Goal: Information Seeking & Learning: Check status

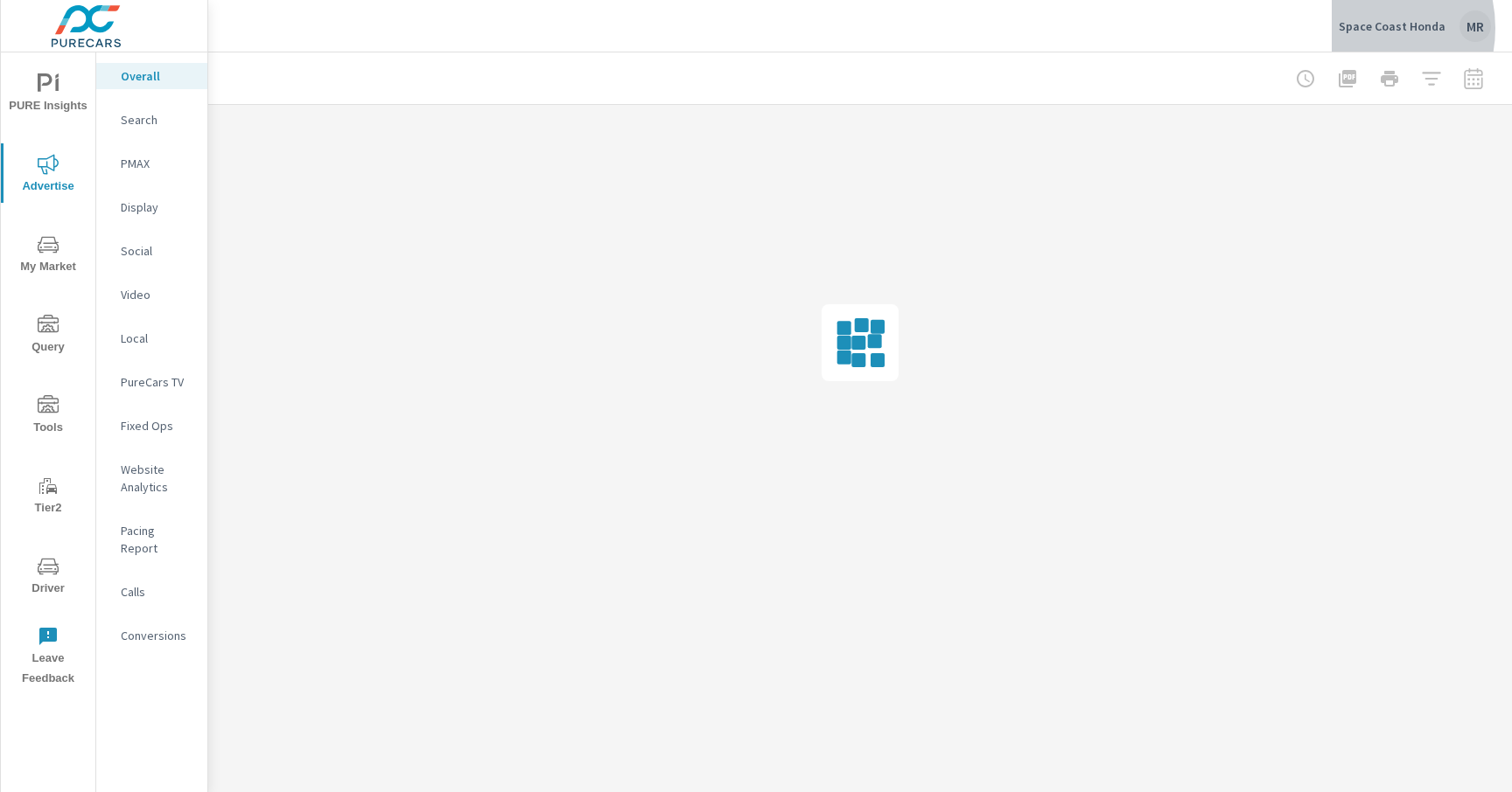
click at [1358, 28] on p "Space Coast Honda" at bounding box center [1392, 25] width 107 height 15
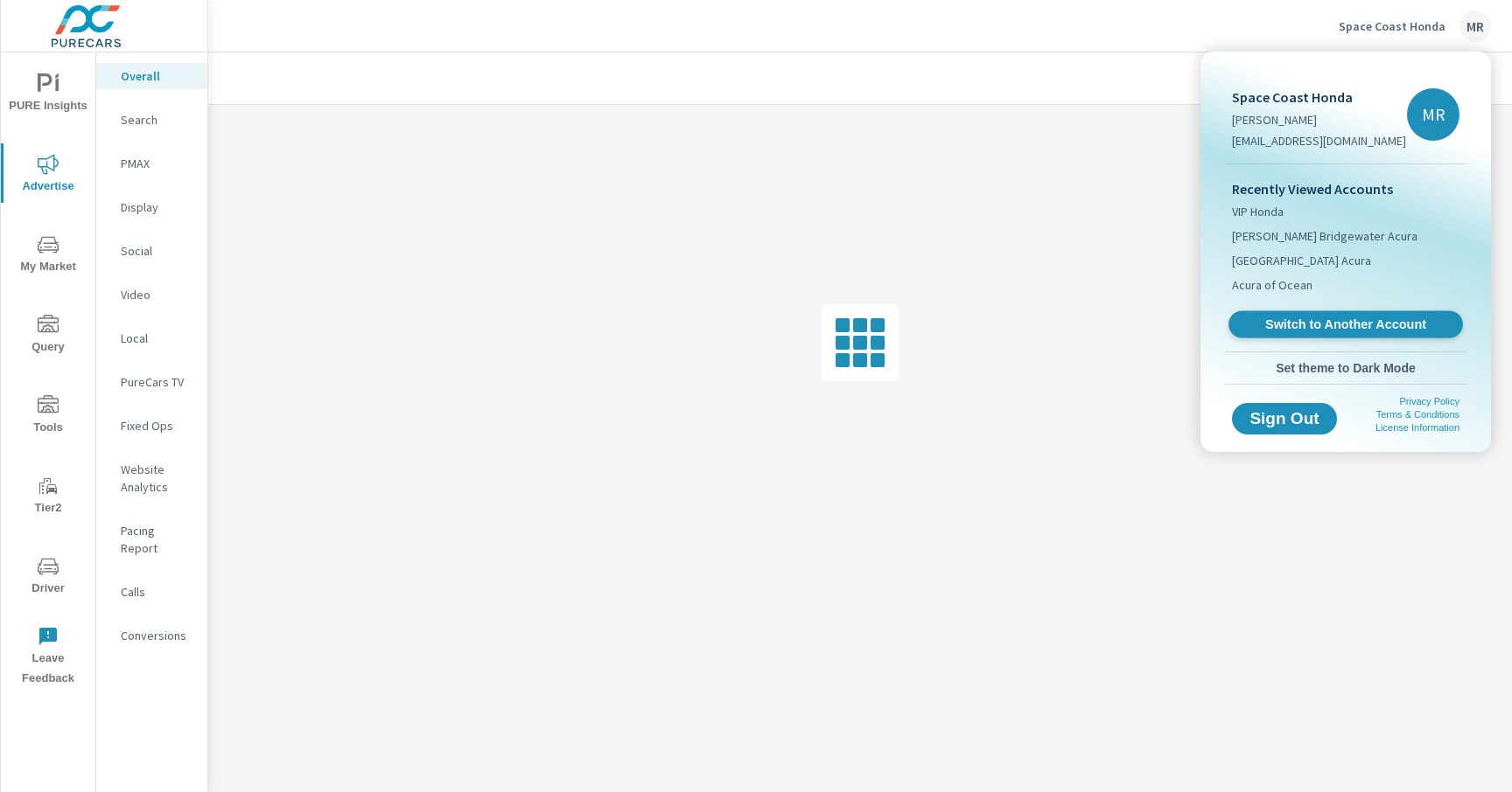
click at [1350, 325] on span "Switch to Another Account" at bounding box center [1345, 325] width 214 height 16
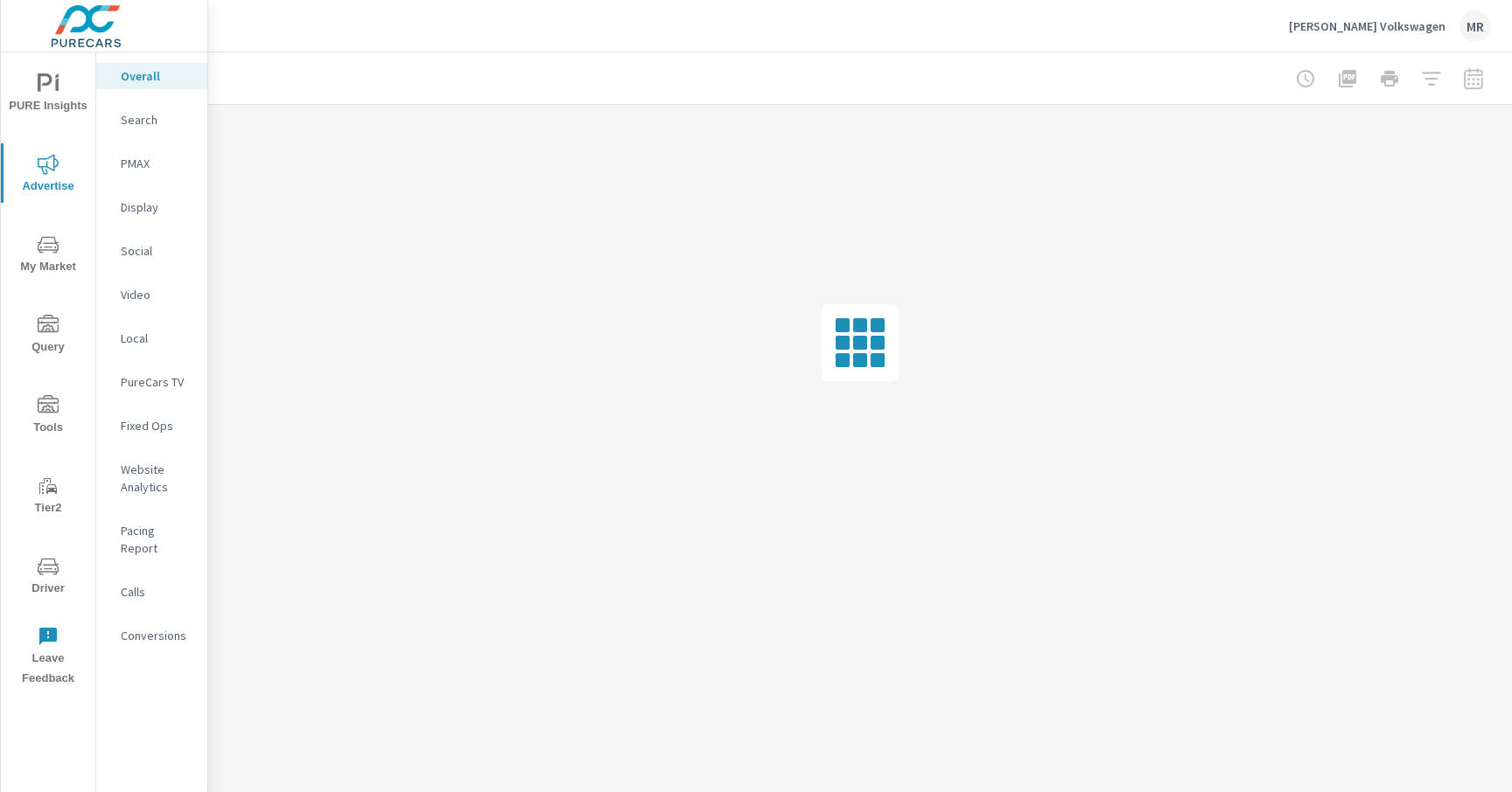
click at [154, 375] on p "PureCars TV" at bounding box center [157, 382] width 73 height 17
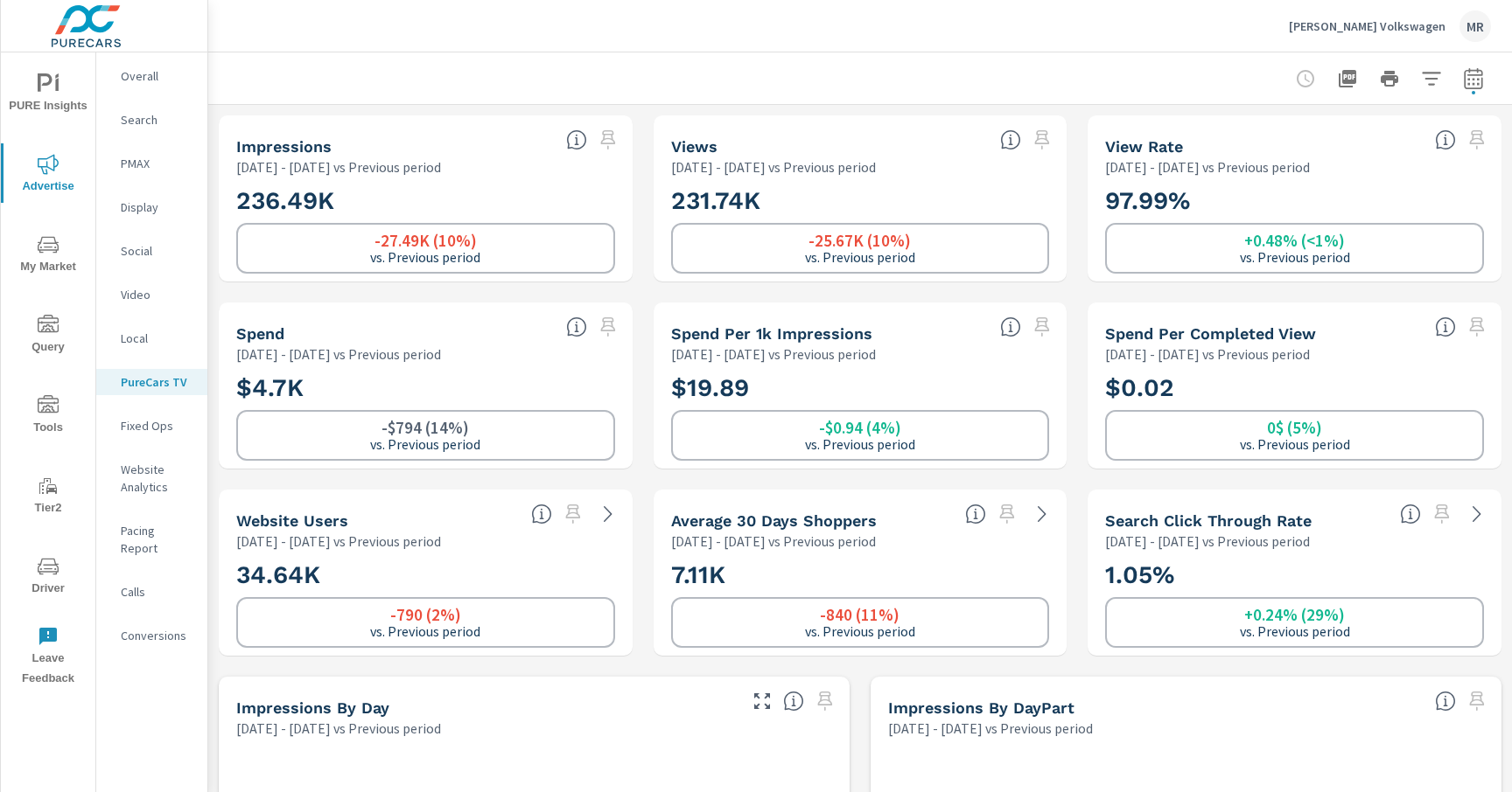
click at [144, 297] on p "Video" at bounding box center [157, 294] width 73 height 17
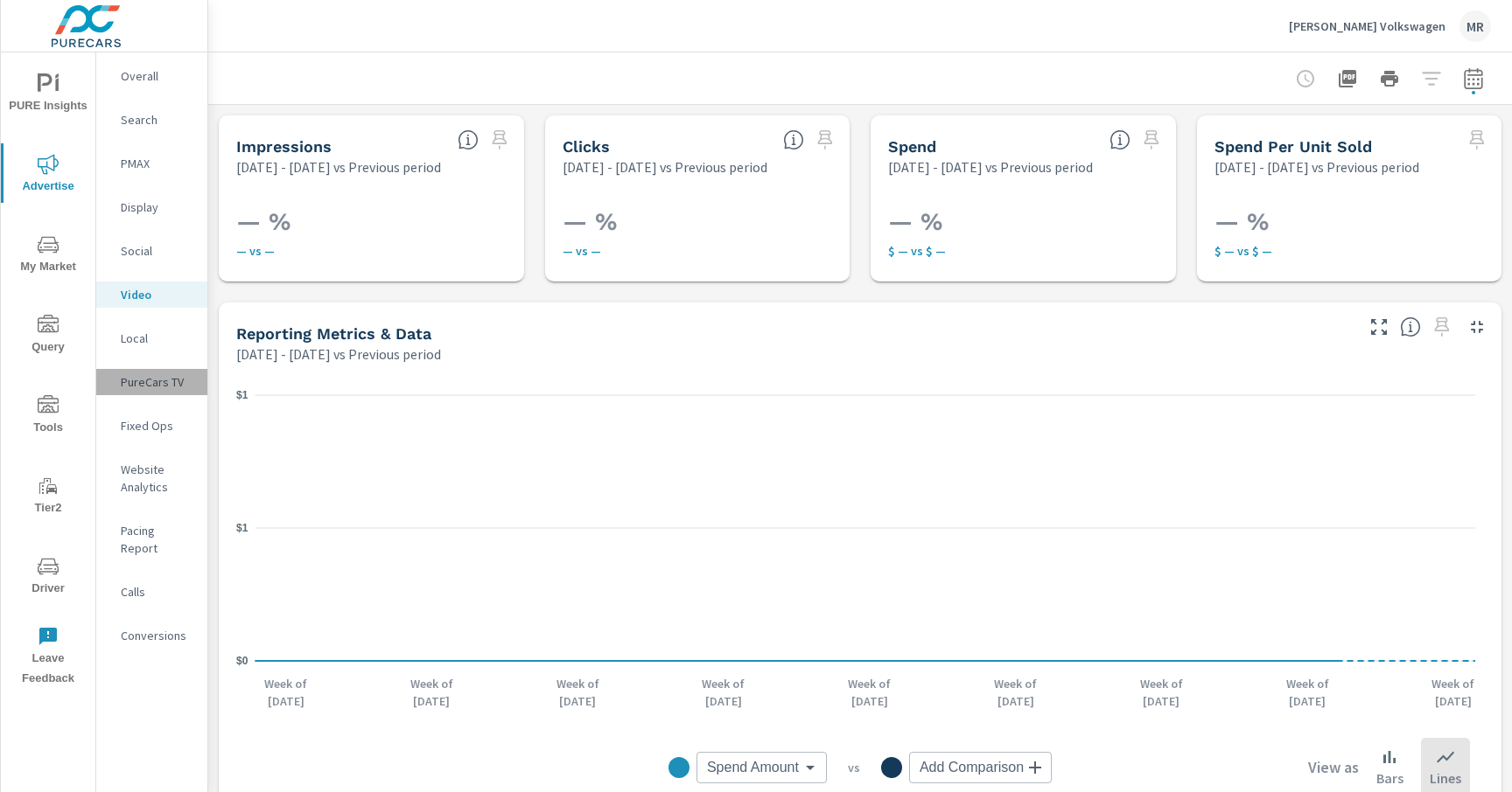
click at [149, 374] on p "PureCars TV" at bounding box center [157, 382] width 73 height 17
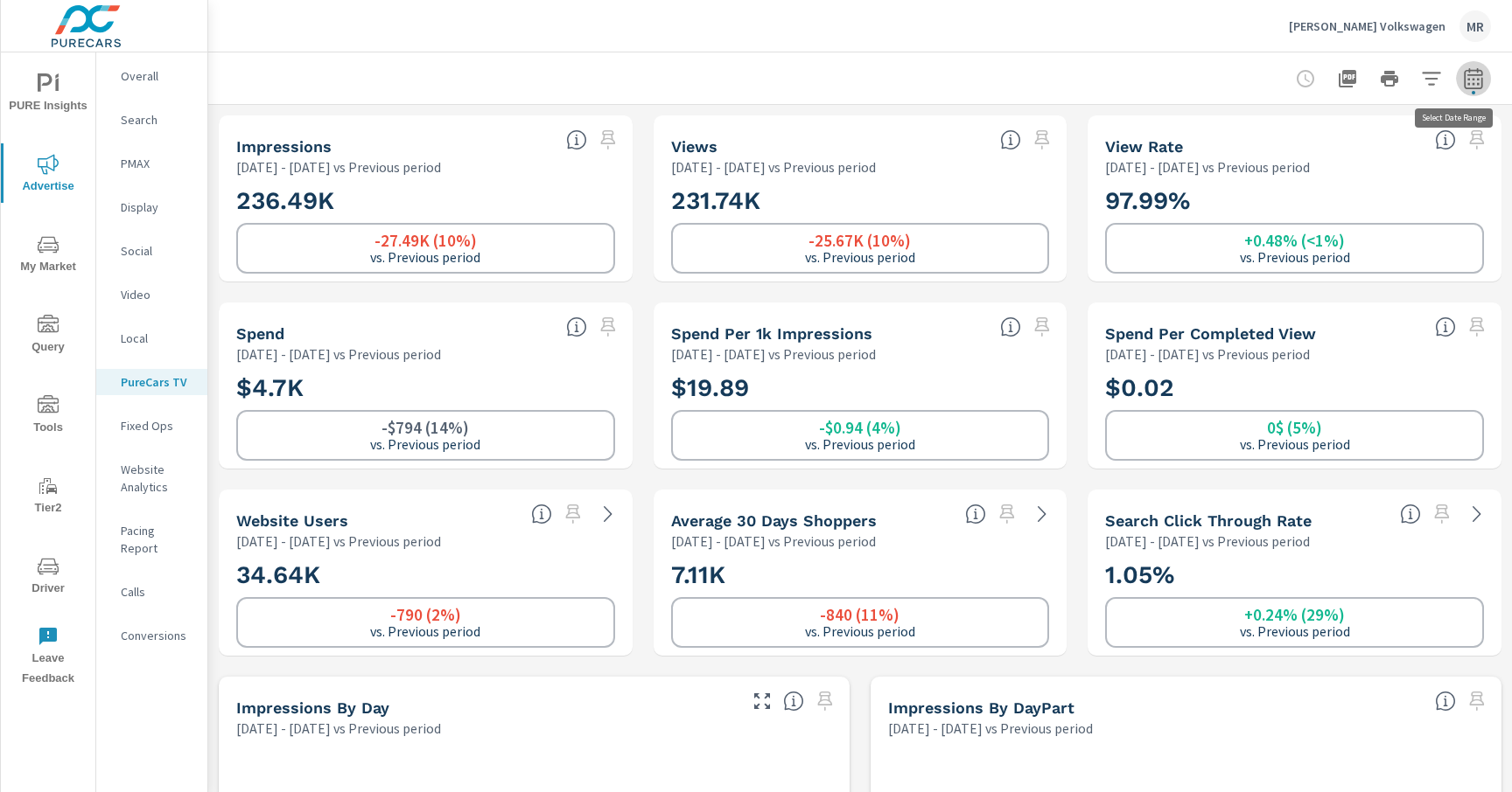
click at [1463, 84] on icon "button" at bounding box center [1473, 78] width 21 height 21
select select "Previous period"
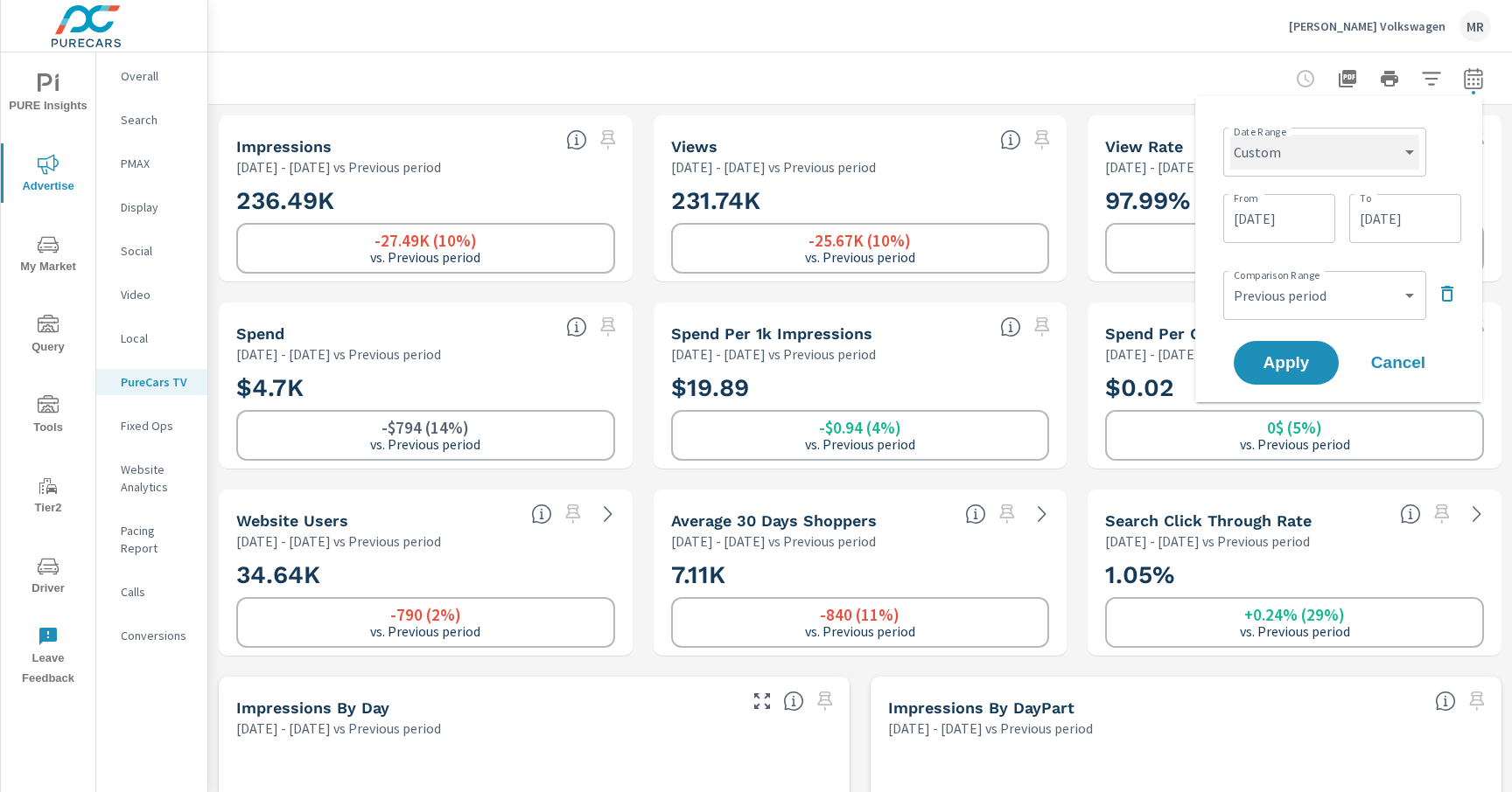
click at [1296, 145] on select "Custom [DATE] Last week Last 7 days Last 14 days Last 30 days Last 45 days Last…" at bounding box center [1324, 152] width 189 height 35
click at [1272, 220] on input "[DATE]" at bounding box center [1279, 219] width 98 height 35
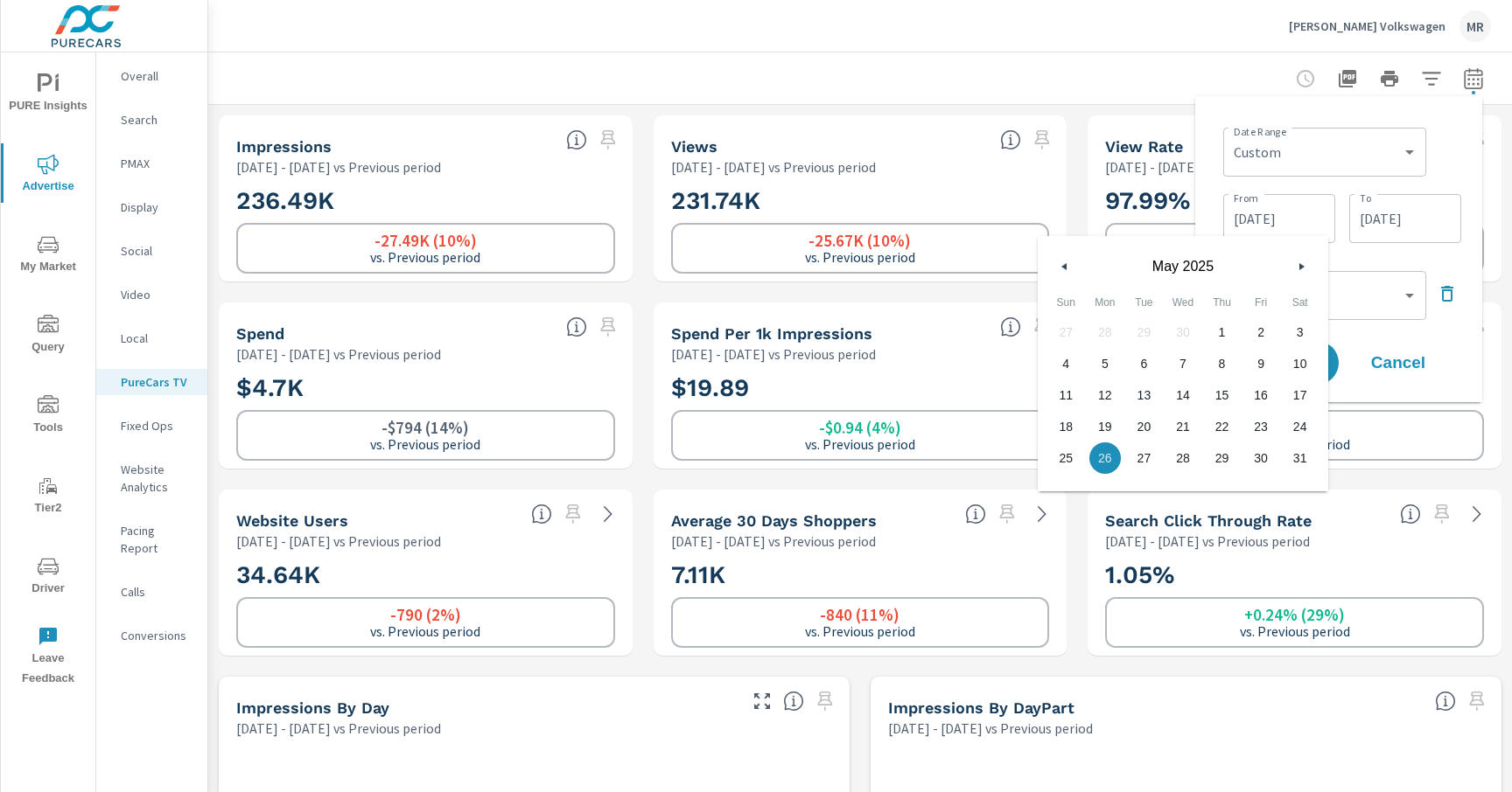
click at [1304, 222] on input "[DATE]" at bounding box center [1279, 219] width 98 height 35
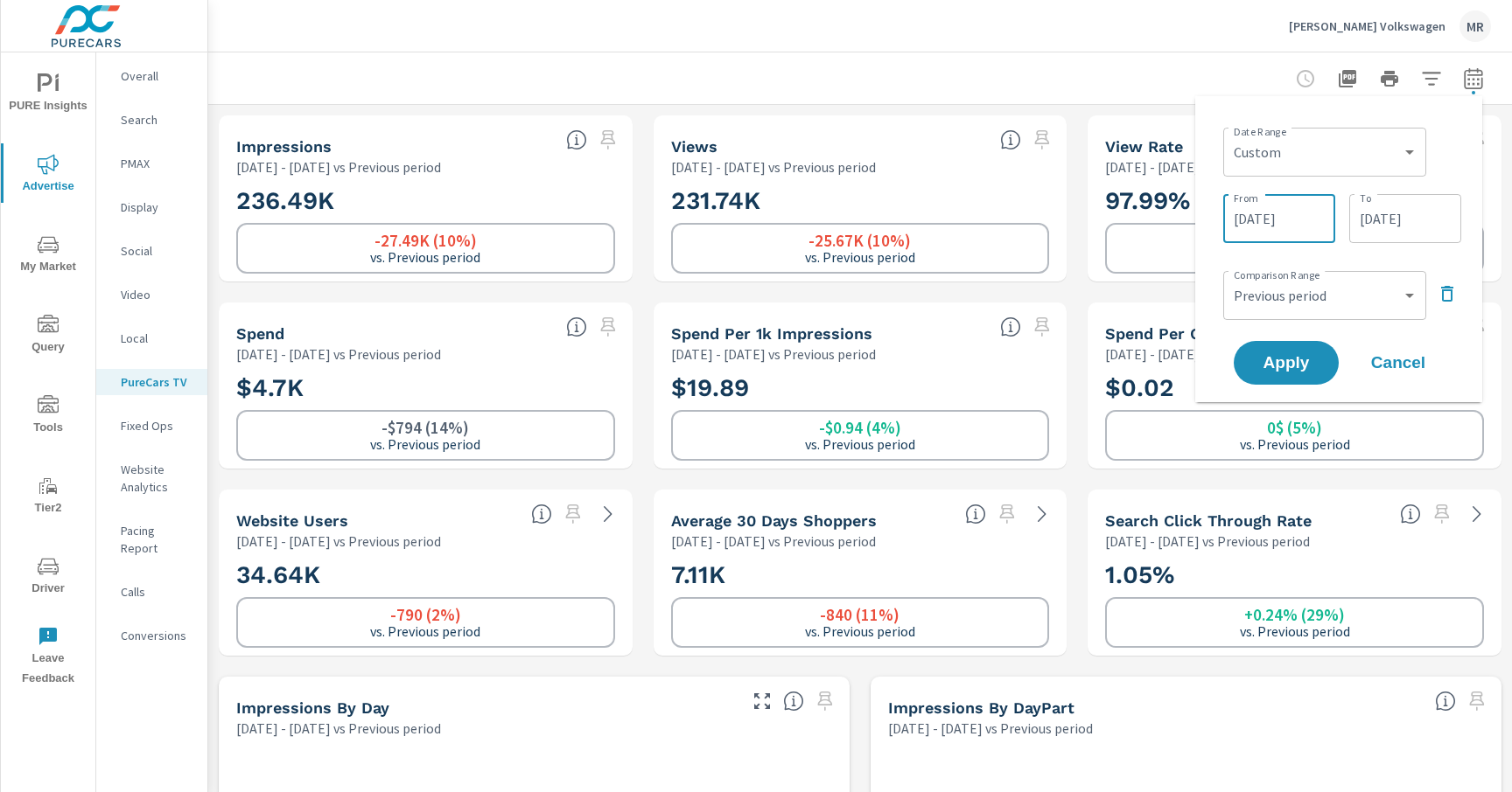
click at [1441, 298] on icon "button" at bounding box center [1446, 293] width 12 height 15
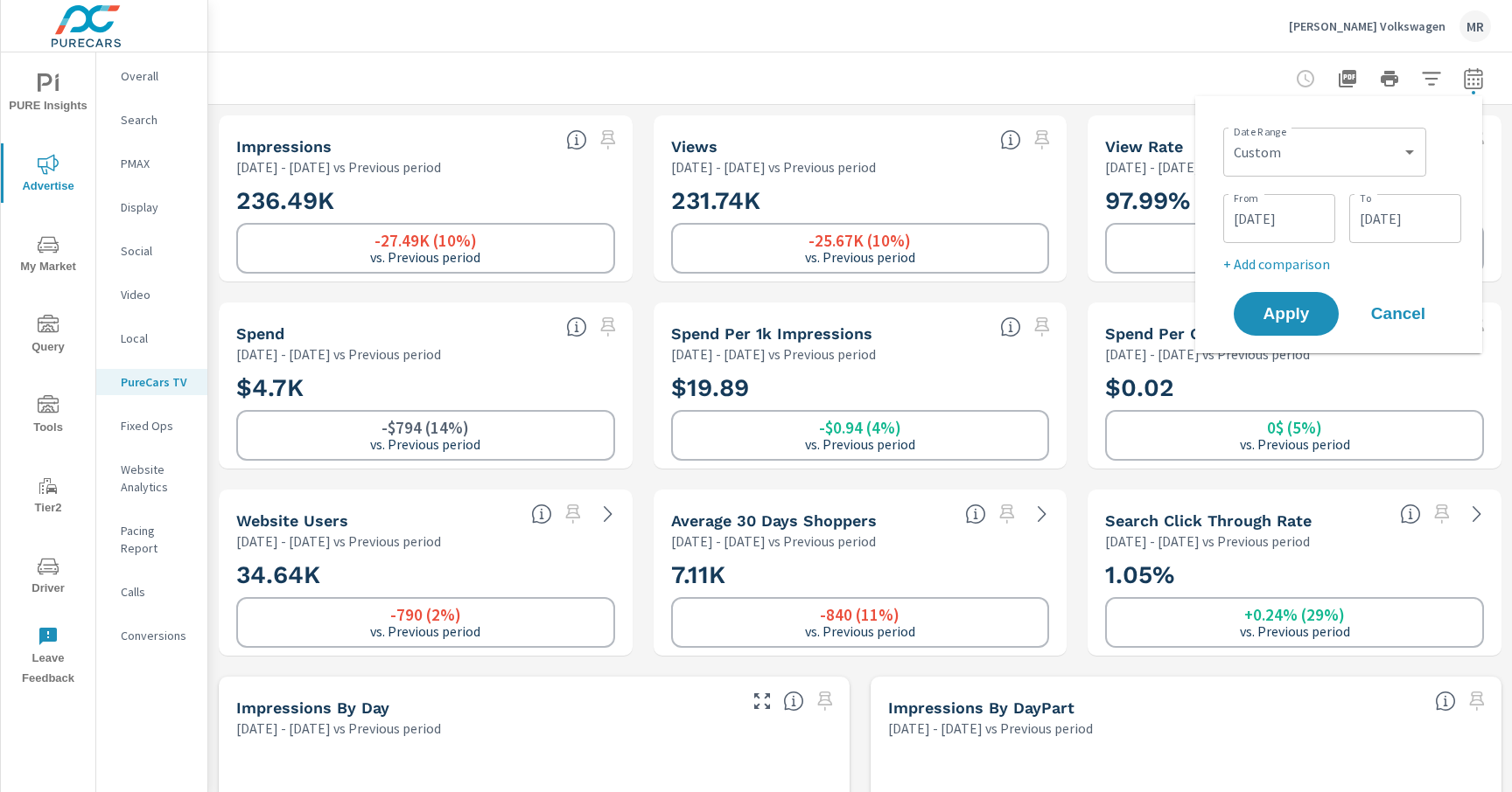
click at [1279, 226] on input "[DATE]" at bounding box center [1279, 219] width 98 height 35
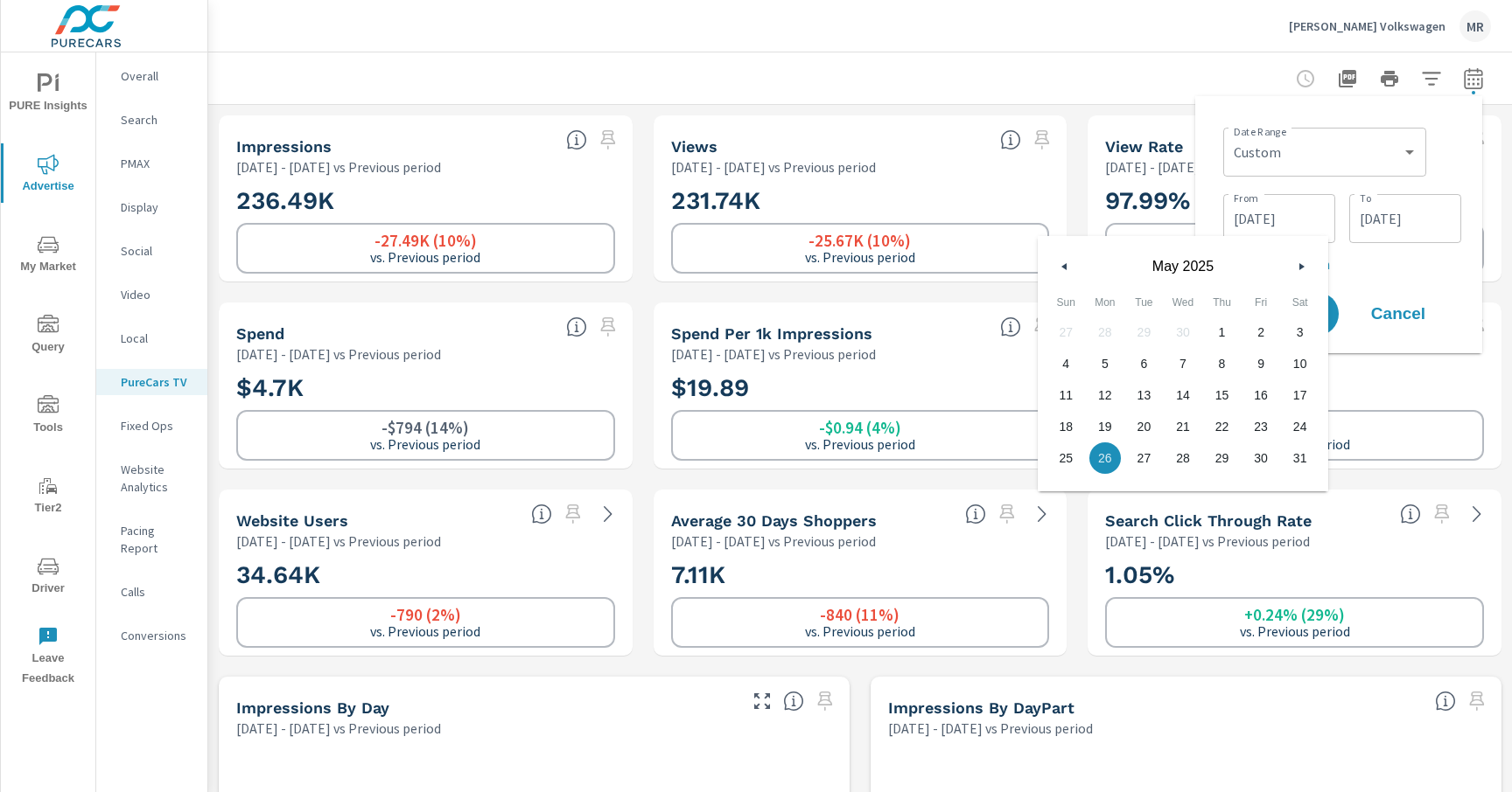
click at [1065, 278] on div "[DATE]" at bounding box center [1183, 262] width 290 height 53
click at [1063, 276] on button "button" at bounding box center [1064, 266] width 21 height 21
click at [1063, 272] on button "button" at bounding box center [1064, 266] width 21 height 21
click at [1222, 365] on span "6" at bounding box center [1221, 363] width 39 height 23
type input "[DATE]"
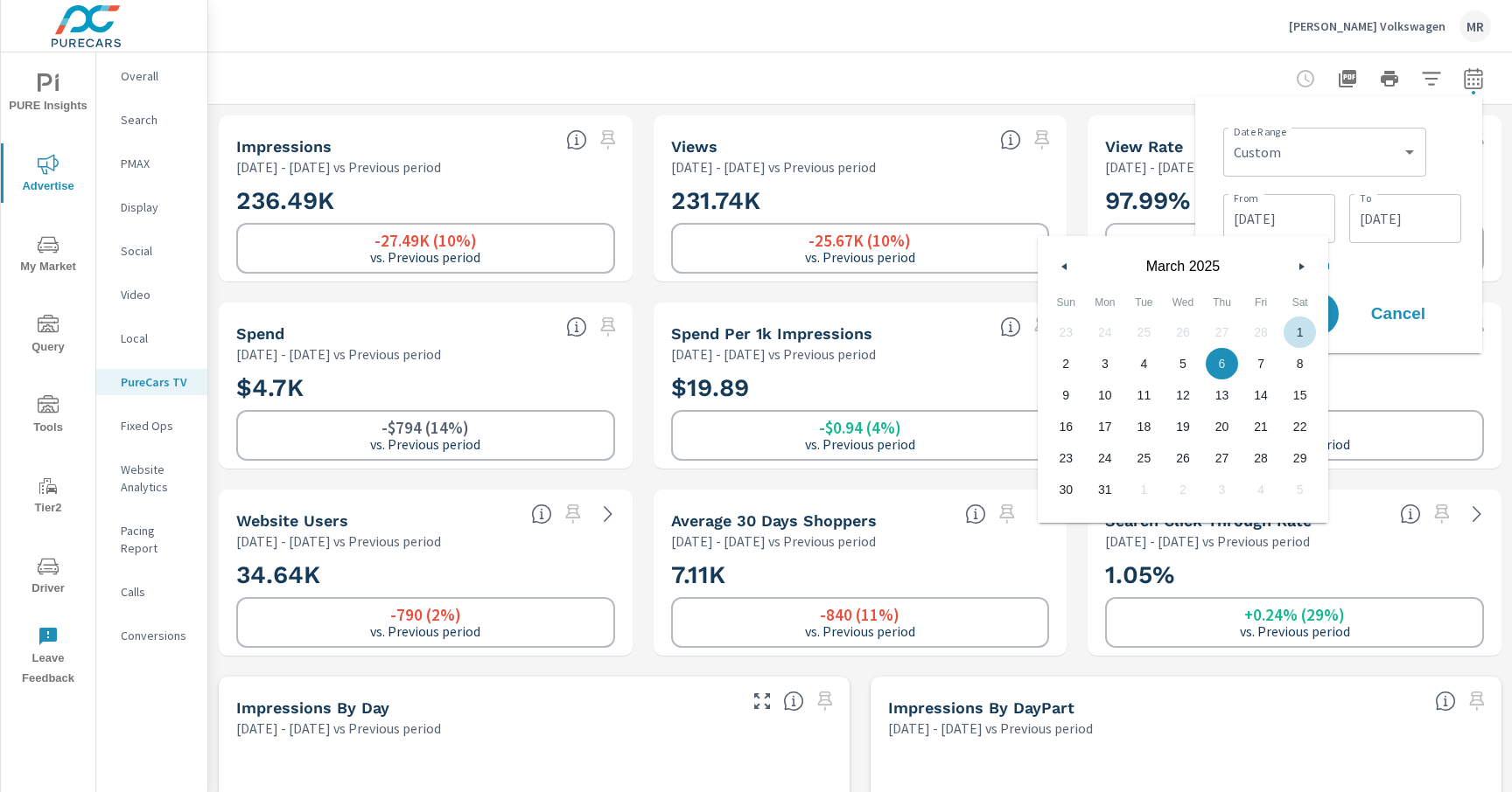
click at [1407, 278] on div "Date Range Custom [DATE] Last week Last 7 days Last 14 days Last 30 days Last 4…" at bounding box center [1338, 224] width 259 height 230
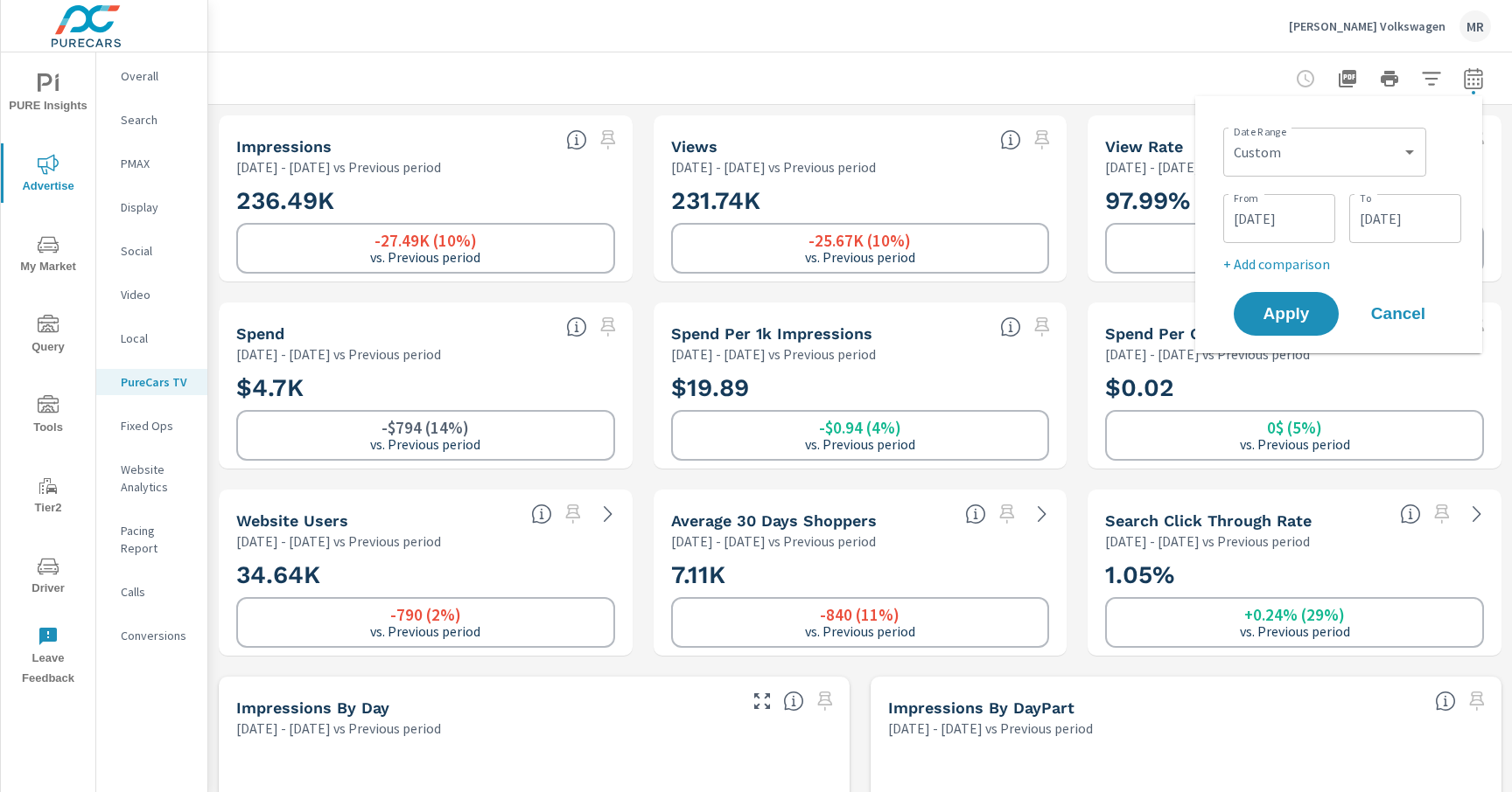
click at [1397, 230] on input "[DATE]" at bounding box center [1405, 219] width 98 height 35
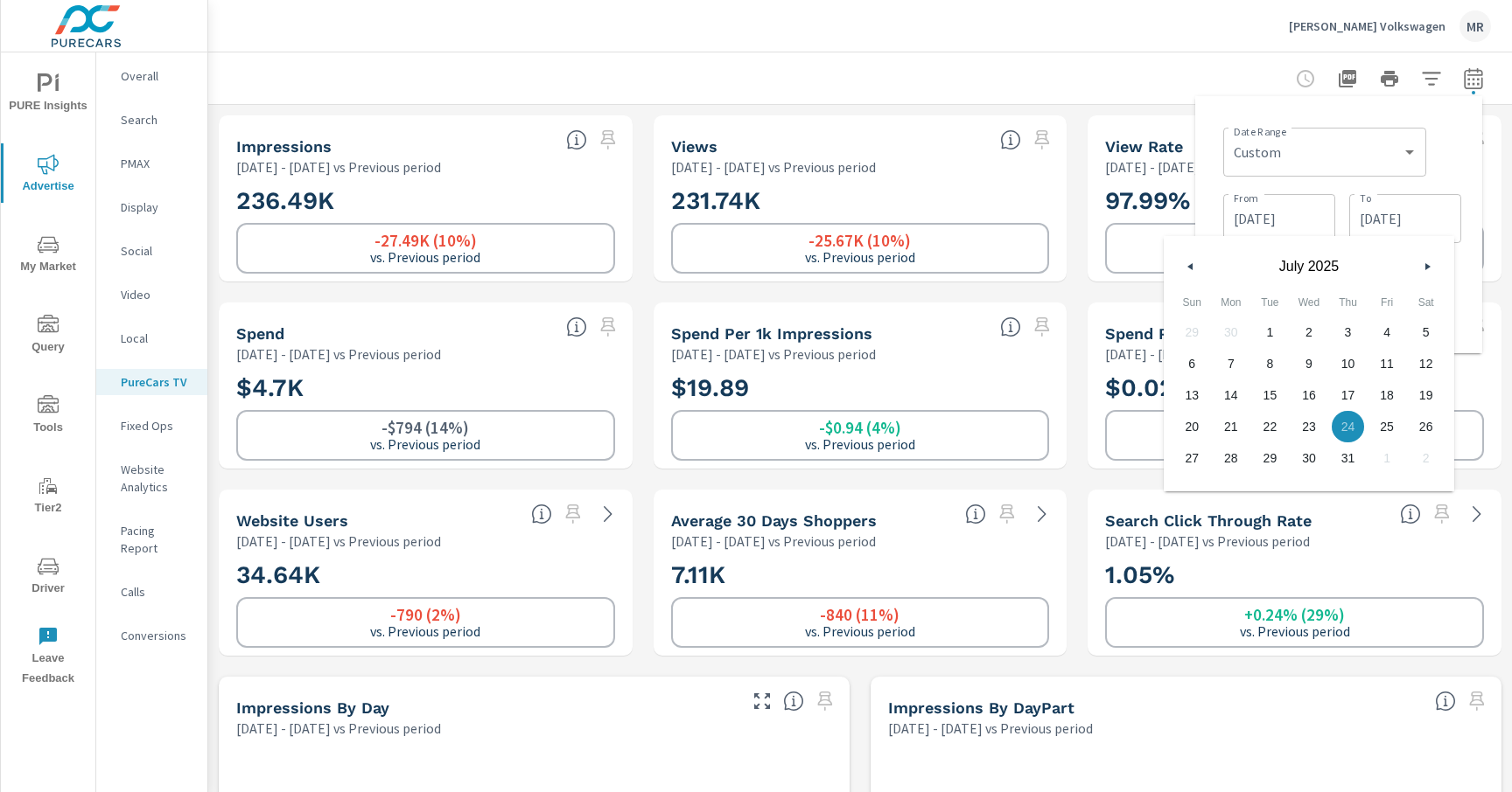
click at [1359, 422] on span "24" at bounding box center [1347, 426] width 39 height 23
click at [1465, 294] on div "Date Range Custom [DATE] Last week Last 7 days Last 14 days Last 30 days Last 4…" at bounding box center [1338, 224] width 259 height 230
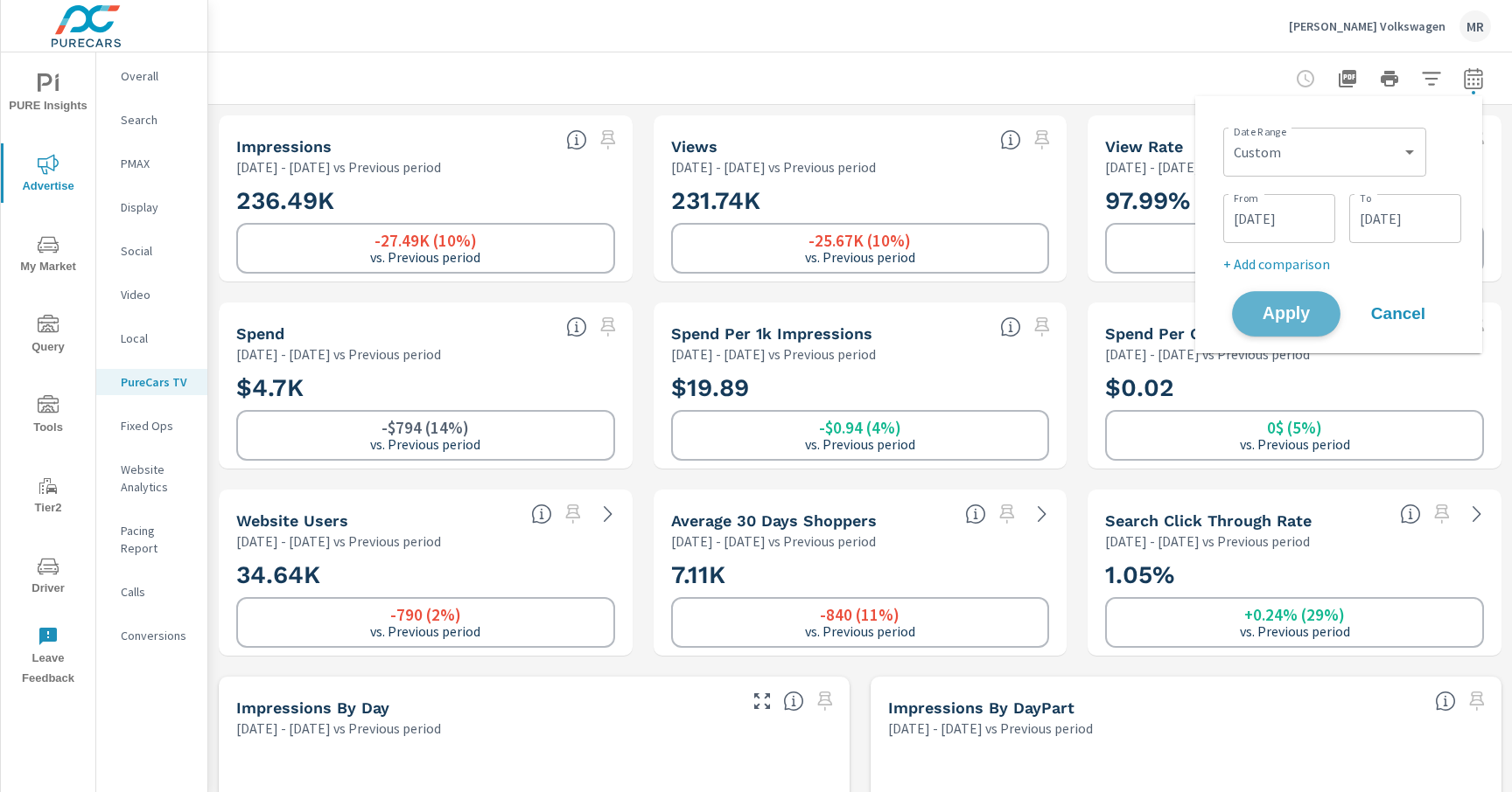
click at [1270, 313] on span "Apply" at bounding box center [1285, 314] width 72 height 16
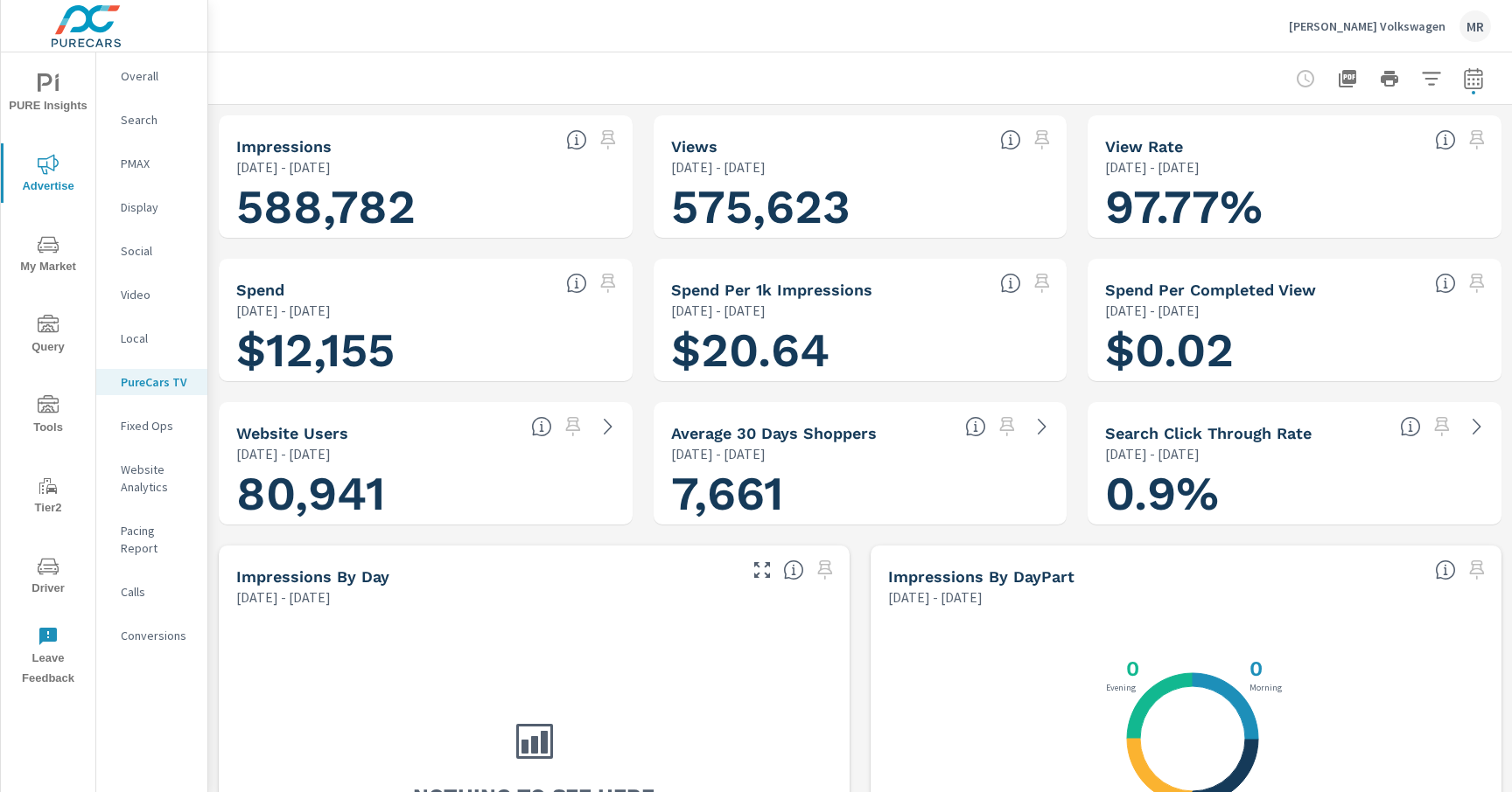
scroll to position [1, 0]
click at [317, 209] on h1 "588,782" at bounding box center [425, 208] width 378 height 60
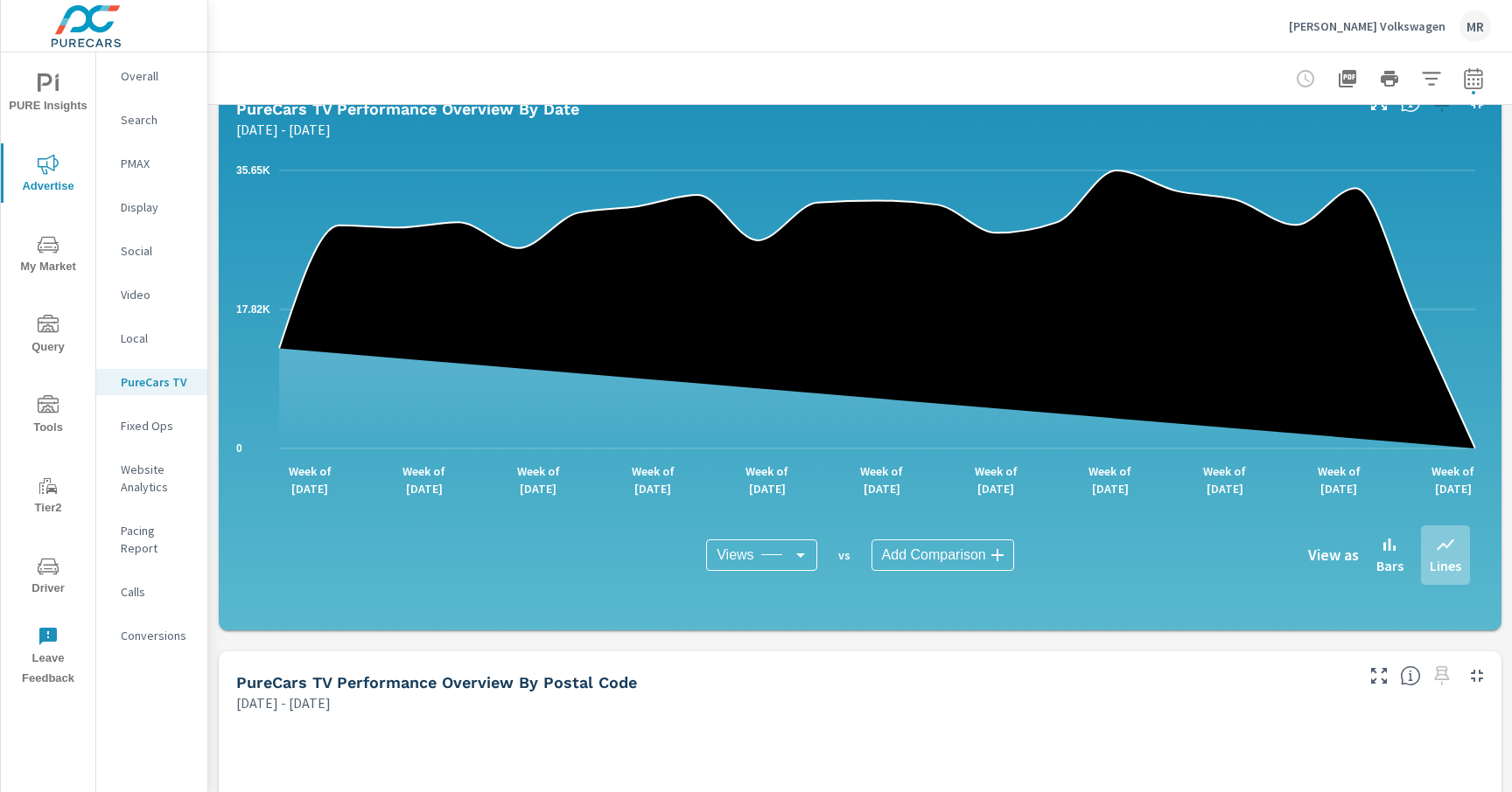
scroll to position [0, 0]
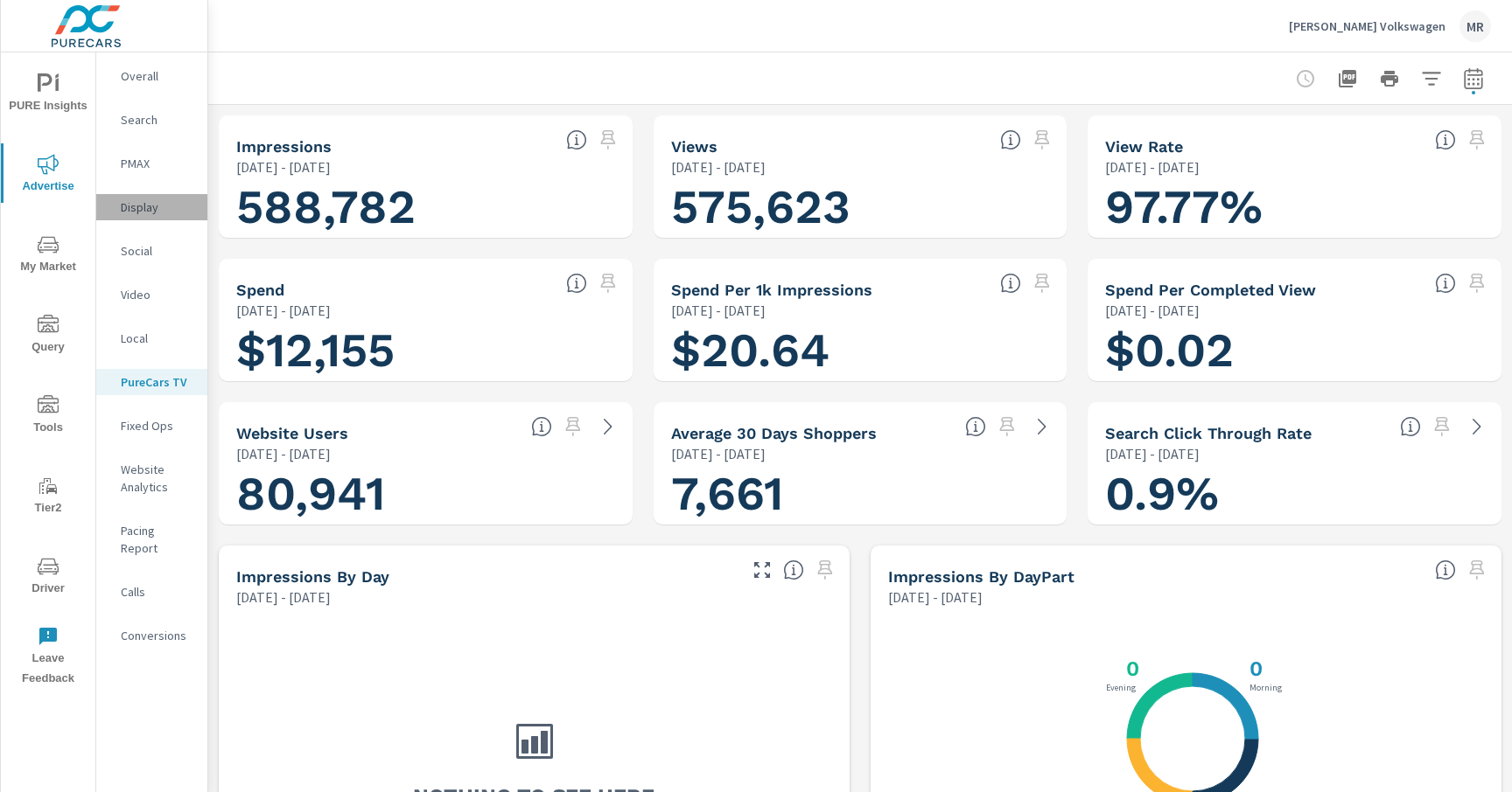
click at [143, 197] on div "Display" at bounding box center [152, 207] width 111 height 26
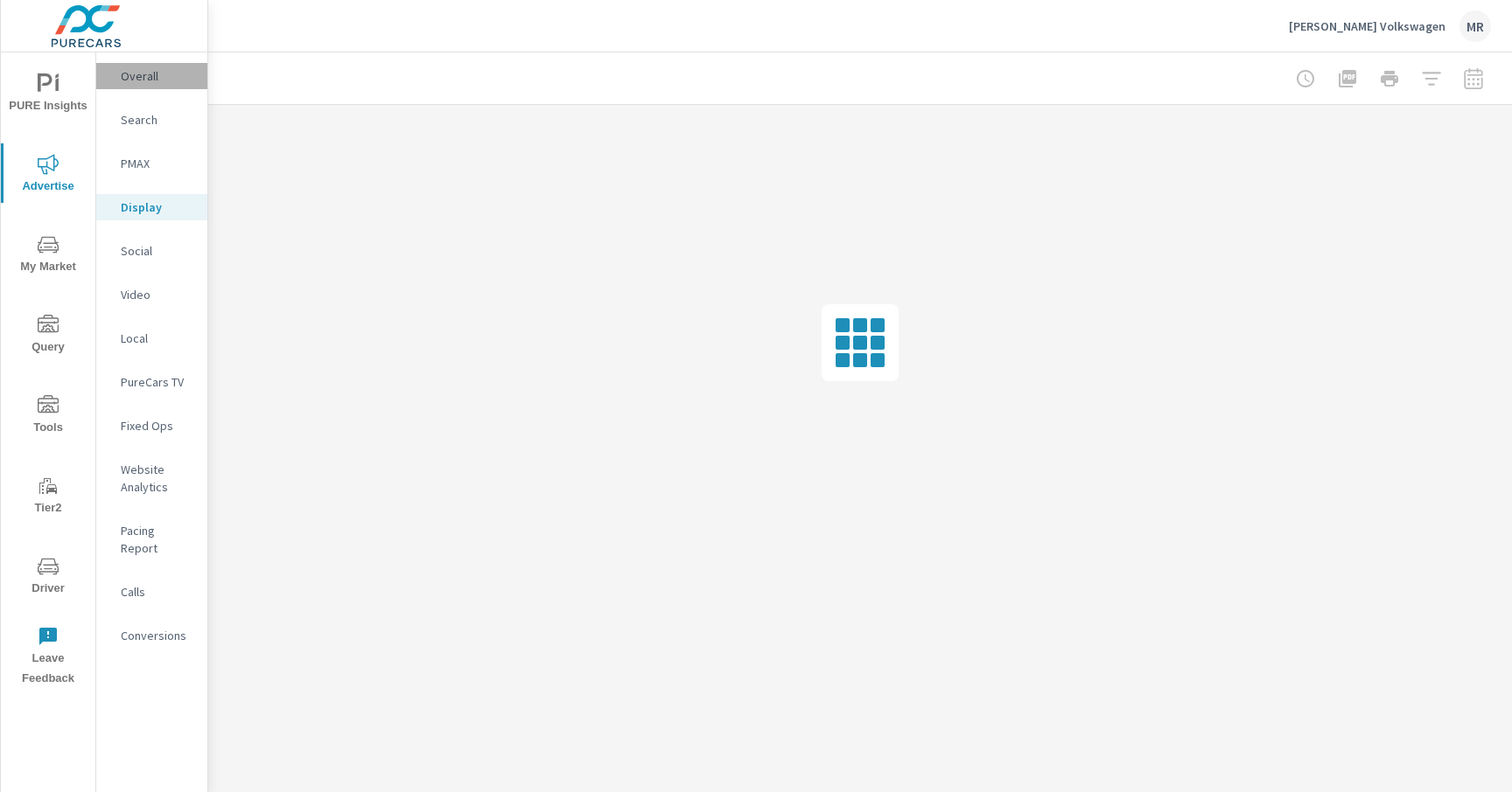
click at [133, 81] on p "Overall" at bounding box center [157, 75] width 73 height 17
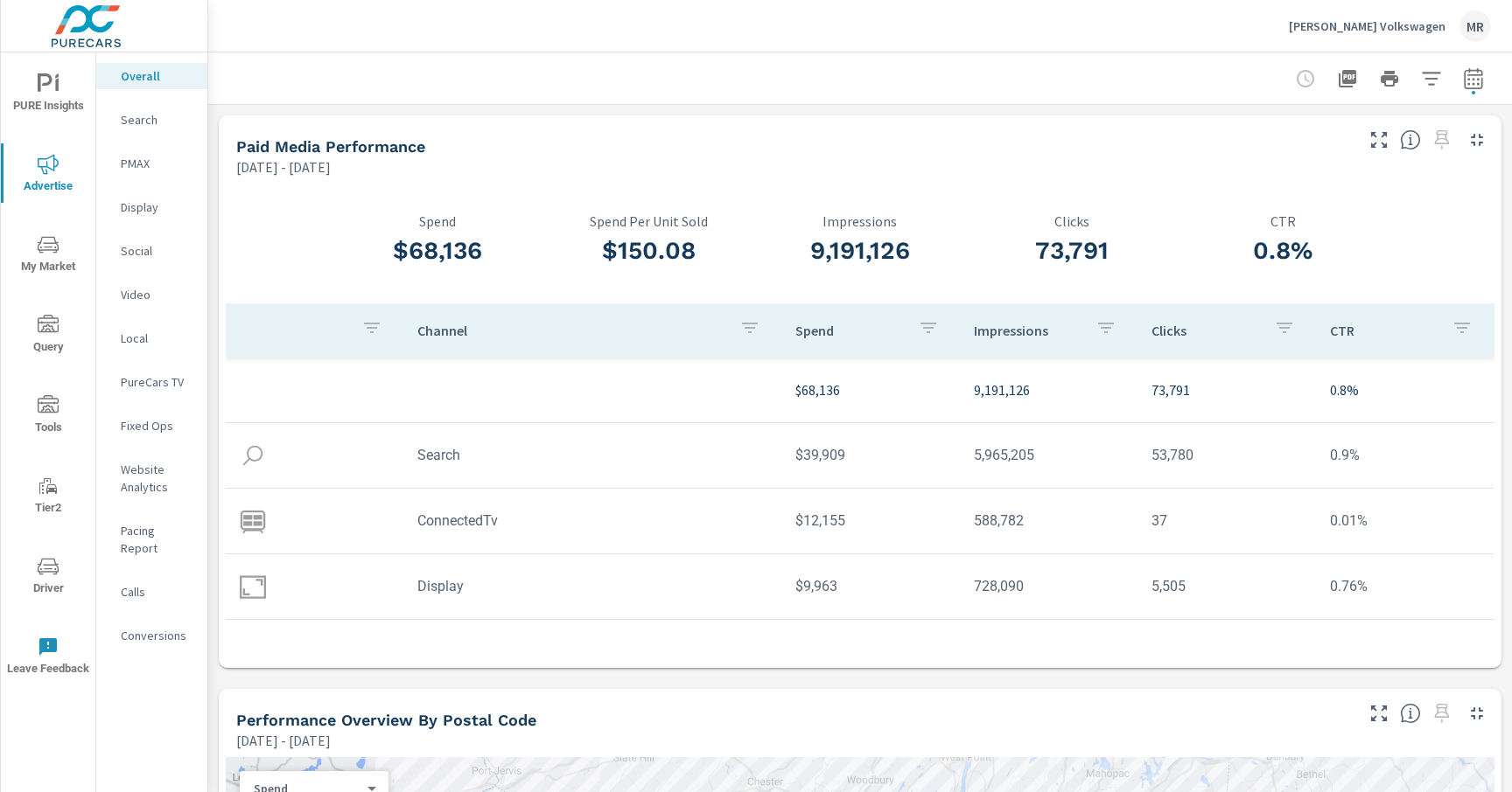
click at [1463, 81] on icon "button" at bounding box center [1473, 78] width 21 height 21
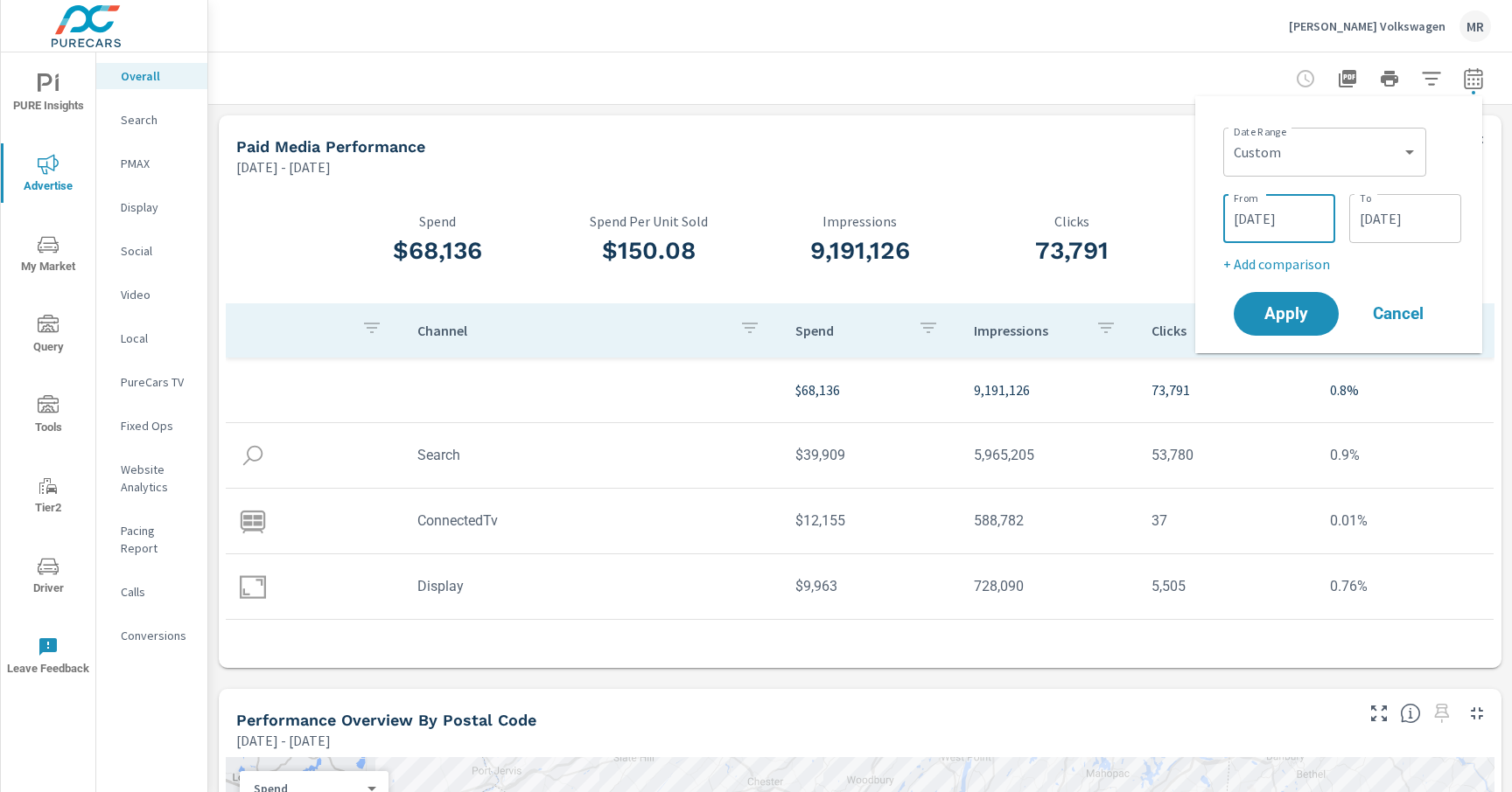
click at [1285, 223] on input "[DATE]" at bounding box center [1279, 219] width 98 height 35
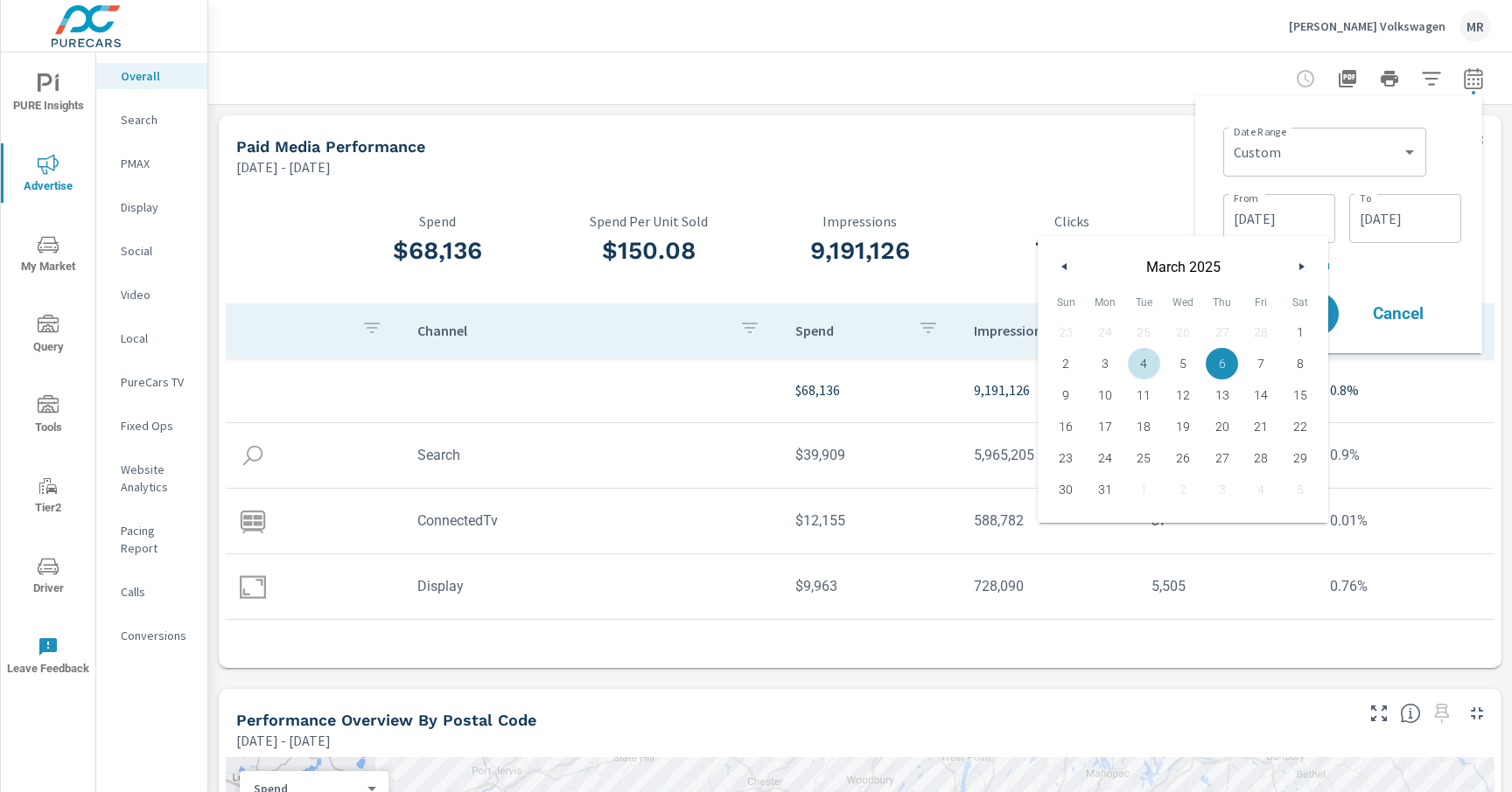
click at [1144, 367] on span "4" at bounding box center [1144, 363] width 39 height 23
type input "[DATE]"
click at [1383, 275] on div "Date Range Custom [DATE] Last week Last 7 days Last 14 days Last 30 days Last 4…" at bounding box center [1338, 224] width 259 height 230
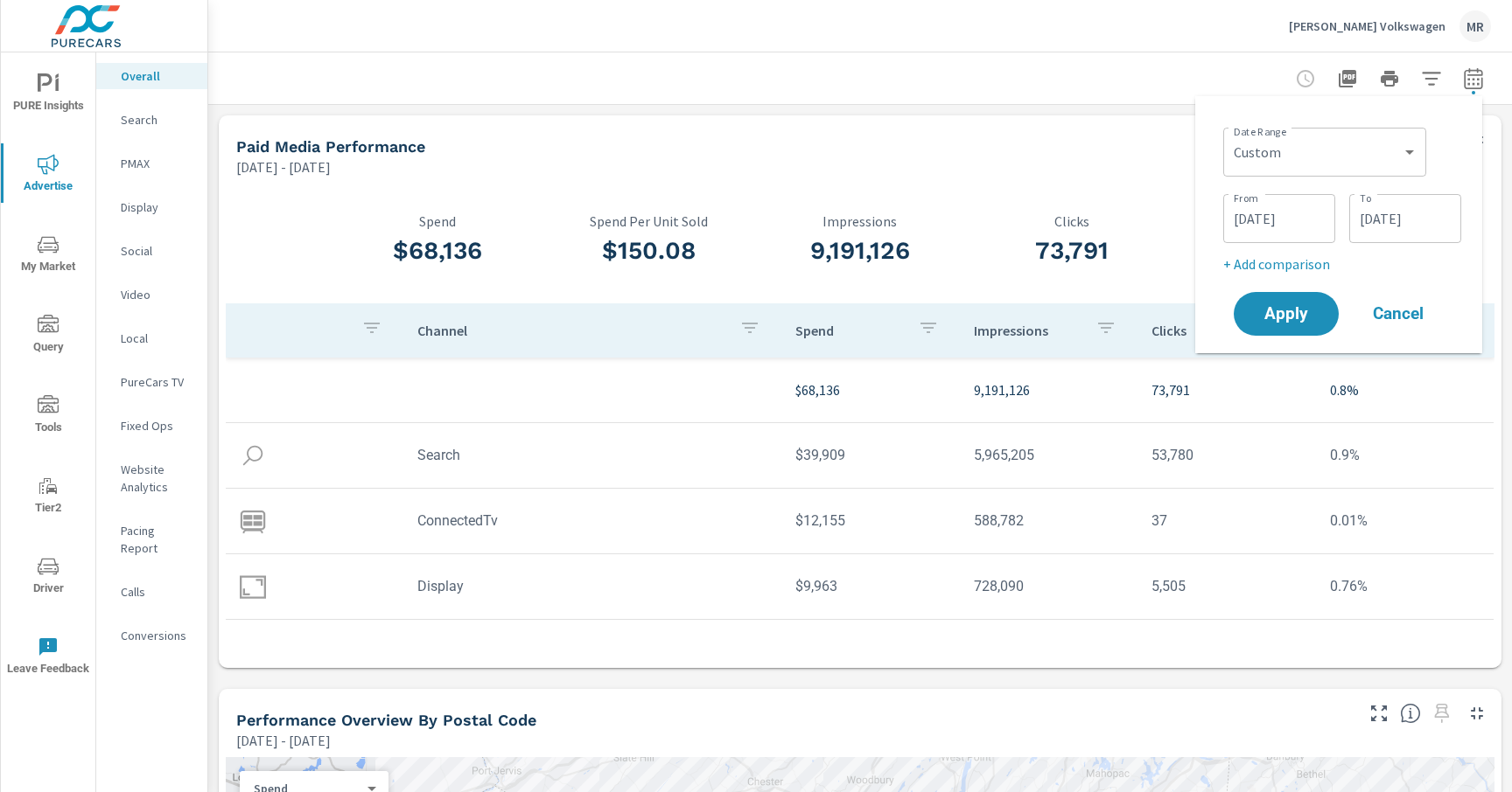
click at [1411, 231] on input "[DATE]" at bounding box center [1405, 219] width 98 height 35
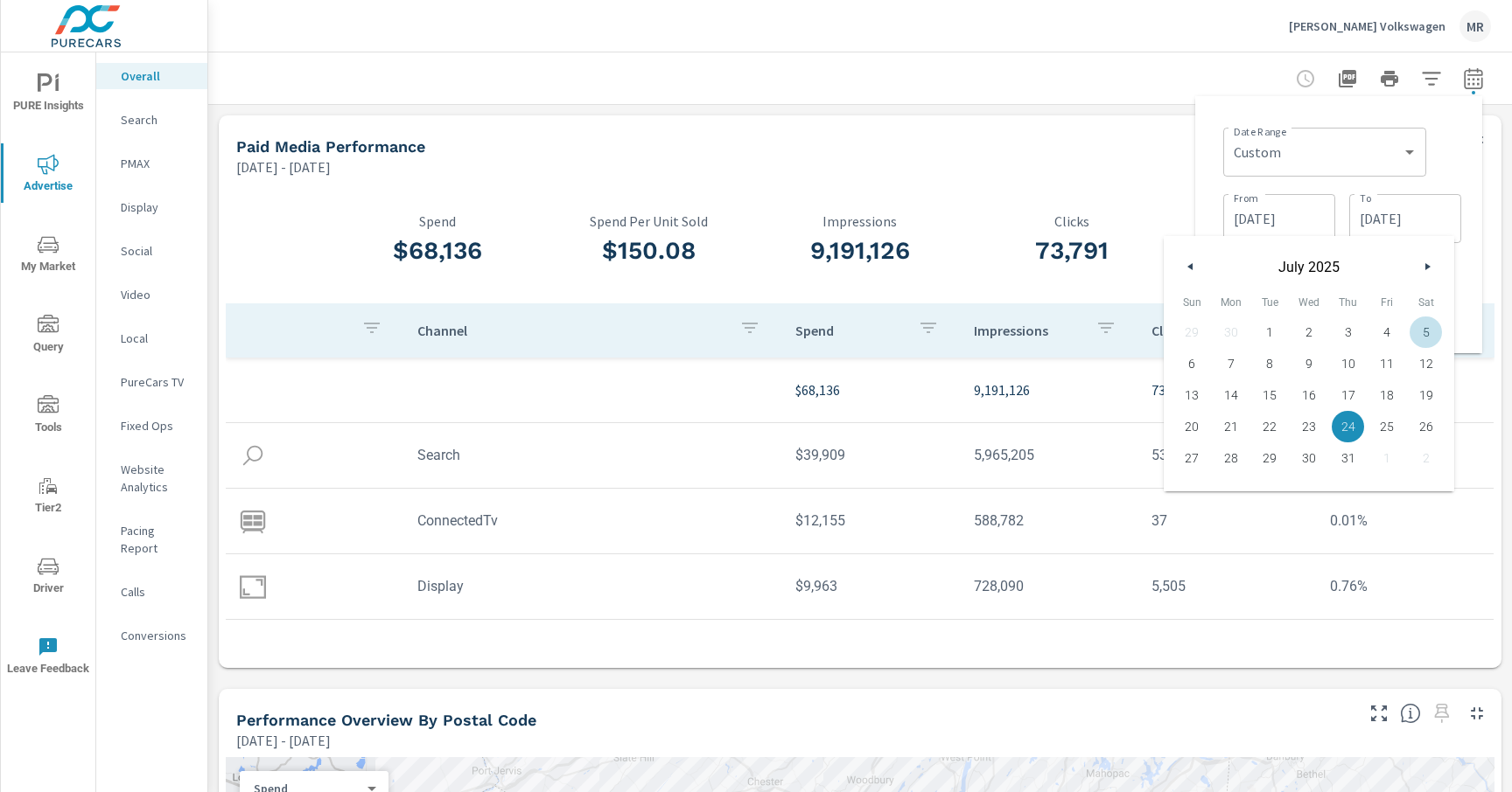
click at [1429, 268] on icon "button" at bounding box center [1429, 267] width 9 height 7
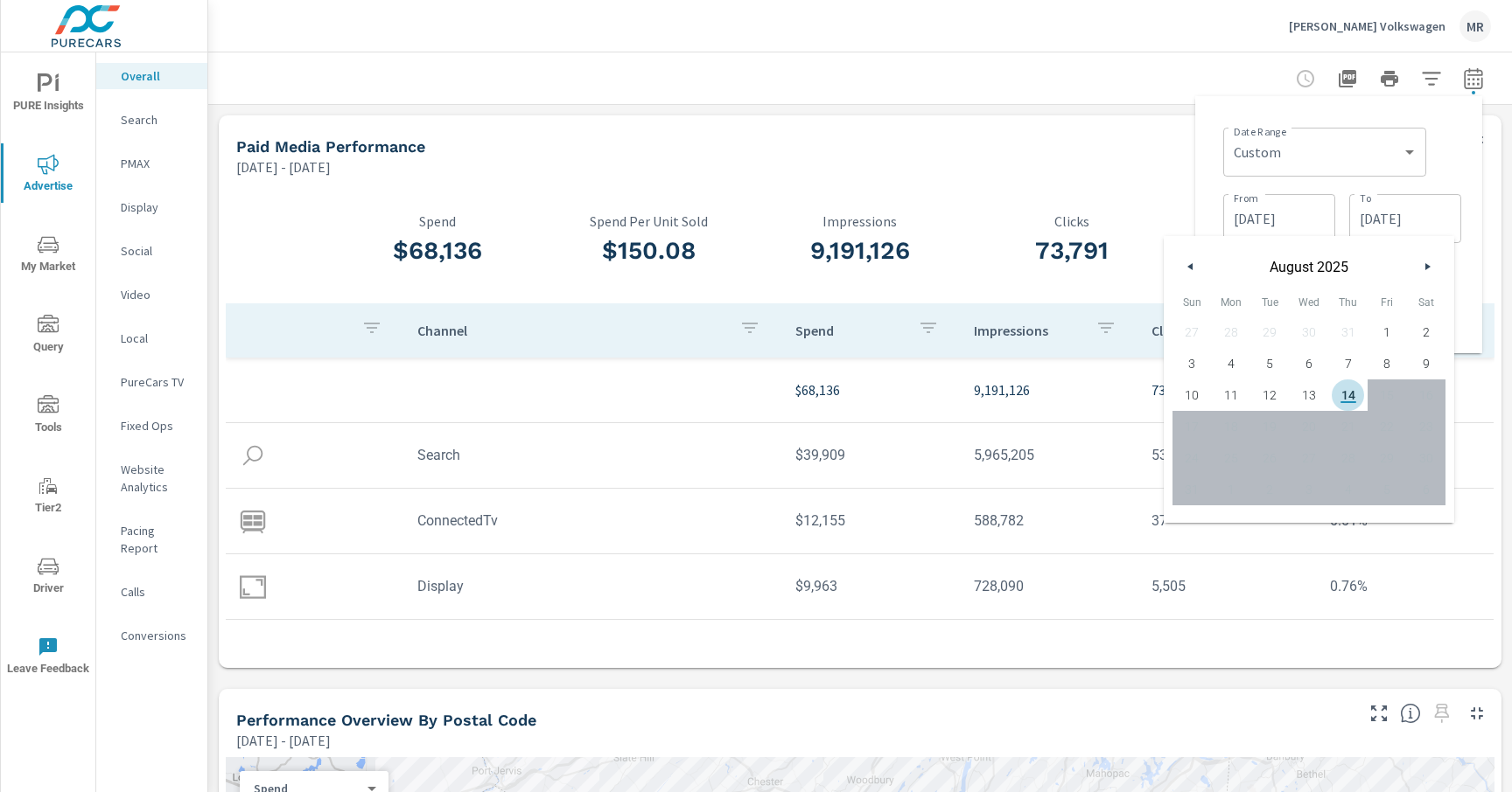
click at [1351, 395] on span "14" at bounding box center [1347, 395] width 39 height 23
type input "[DATE]"
click at [1446, 161] on div "Date Range Custom [DATE] Last week Last 7 days Last 14 days Last 30 days Last 4…" at bounding box center [1341, 151] width 238 height 60
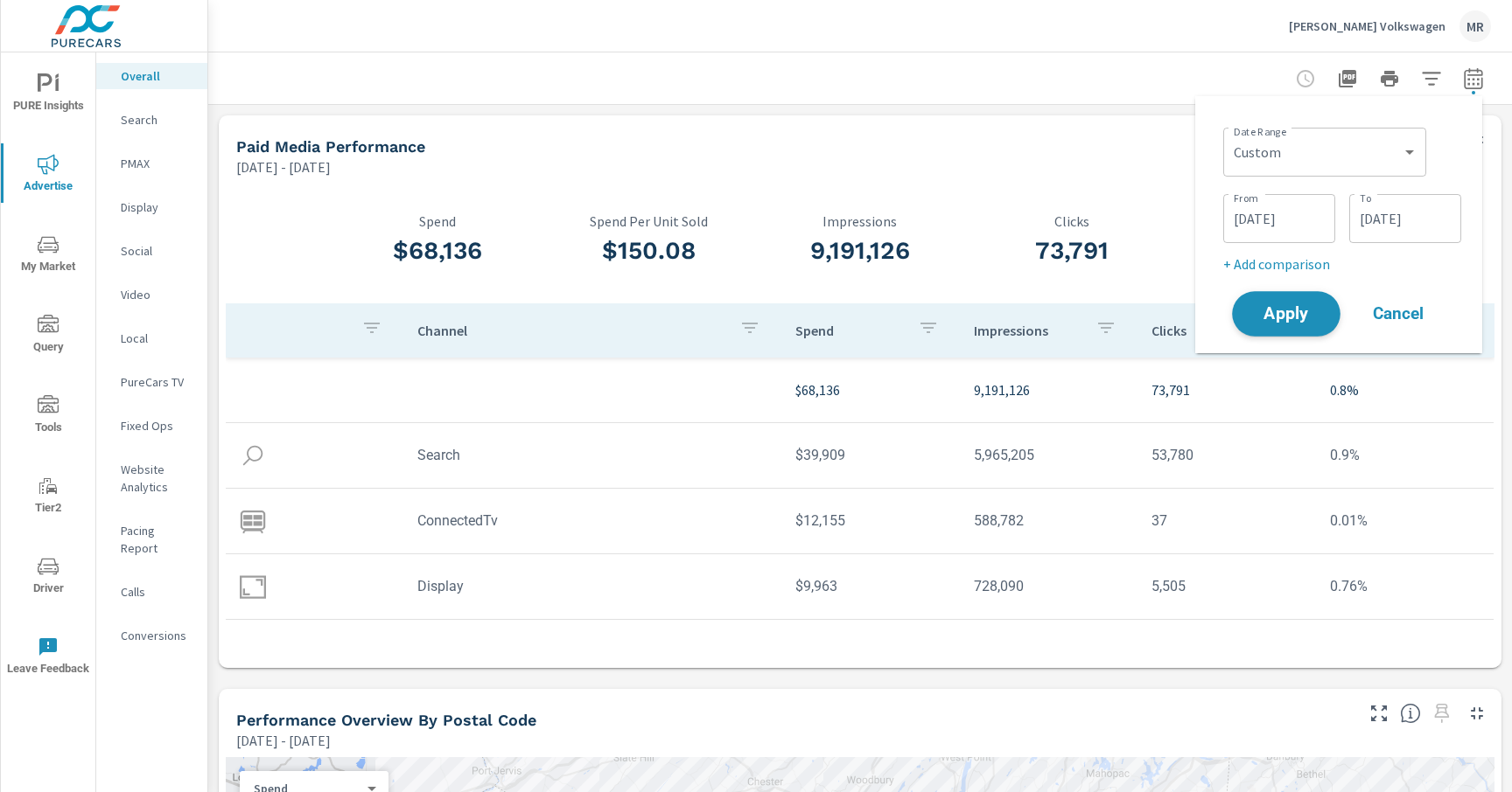
click at [1313, 324] on button "Apply" at bounding box center [1286, 314] width 109 height 45
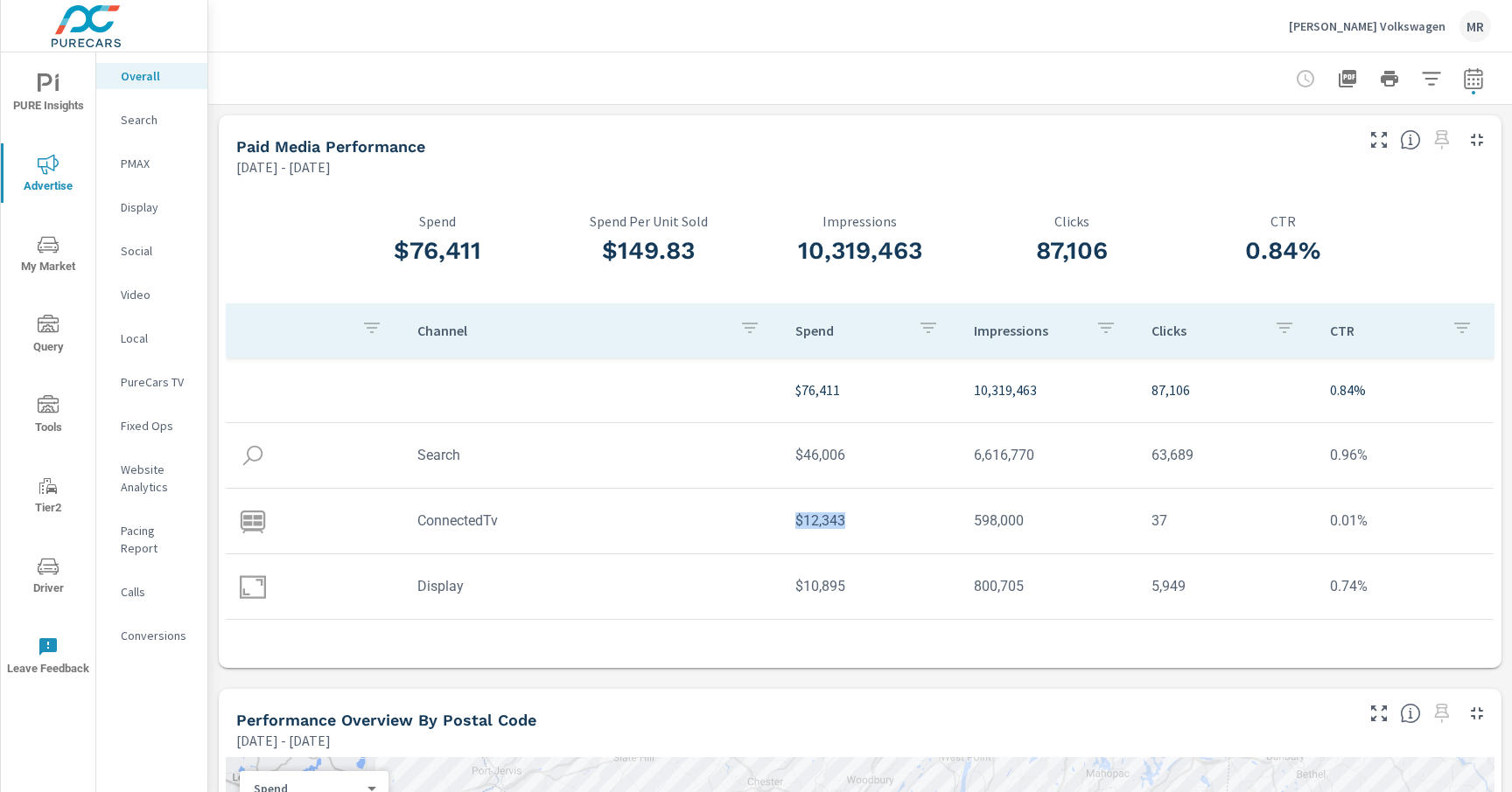
drag, startPoint x: 832, startPoint y: 521, endPoint x: 770, endPoint y: 522, distance: 62.0
click at [770, 522] on tr "ConnectedTv $12,343 598,000 37 0.01%" at bounding box center [859, 522] width 1268 height 65
copy tr "$12,343"
